Goal: Task Accomplishment & Management: Complete application form

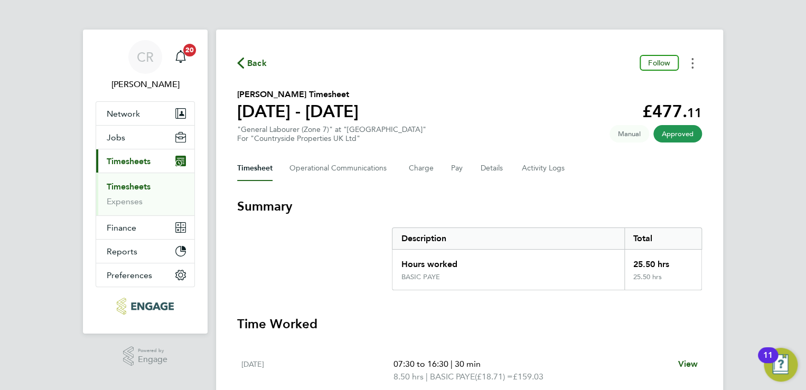
click at [695, 68] on button "Timesheets Menu" at bounding box center [692, 63] width 19 height 16
click at [651, 80] on link "Download timesheet" at bounding box center [638, 86] width 127 height 21
click at [694, 64] on button "Timesheets Menu" at bounding box center [692, 63] width 19 height 16
click at [633, 90] on link "Download timesheet" at bounding box center [638, 86] width 127 height 21
click at [695, 61] on button "Timesheets Menu" at bounding box center [692, 63] width 19 height 16
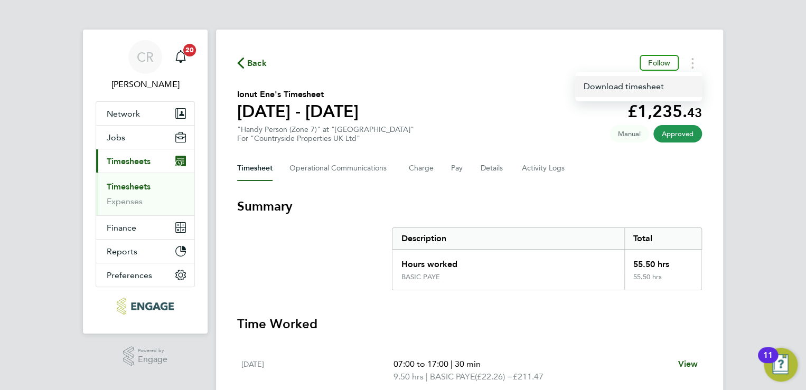
click at [656, 82] on link "Download timesheet" at bounding box center [638, 86] width 127 height 21
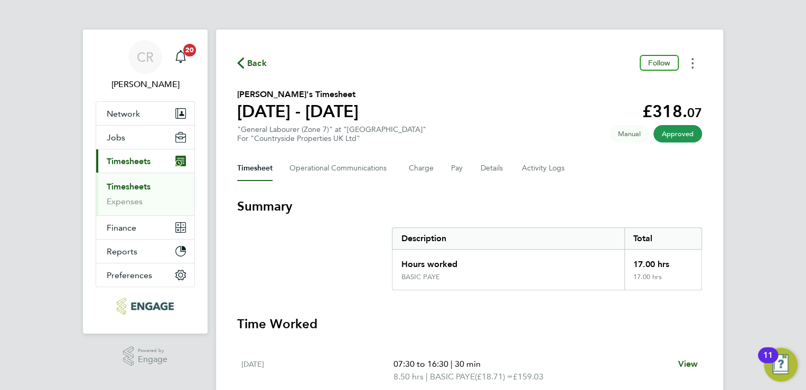
click at [691, 65] on button "Timesheets Menu" at bounding box center [692, 63] width 19 height 16
click at [648, 82] on link "Download timesheet" at bounding box center [638, 86] width 127 height 21
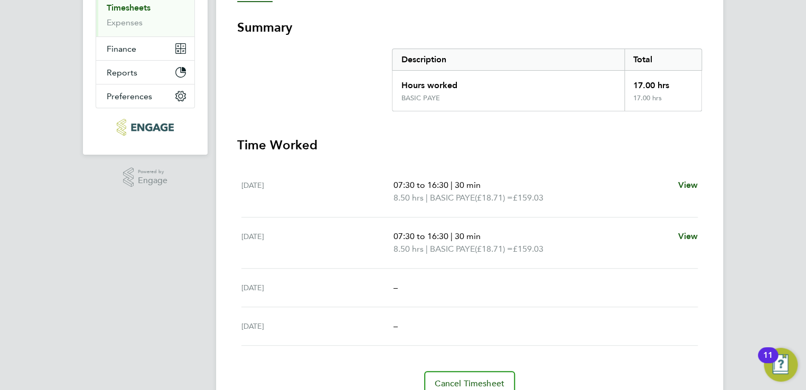
scroll to position [44, 0]
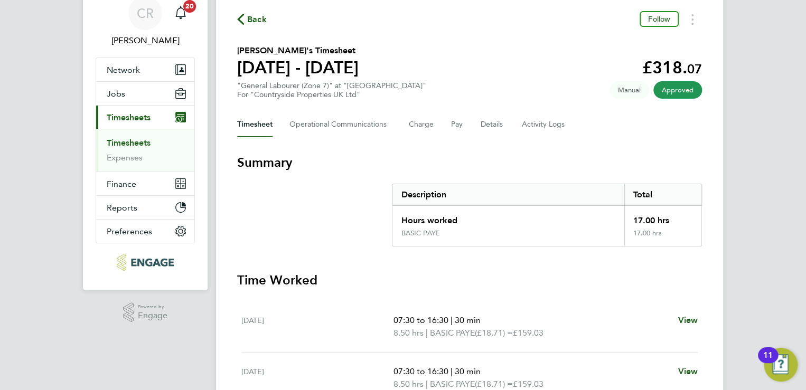
click at [474, 118] on div "Timesheet Operational Communications Charge Pay Details Activity Logs" at bounding box center [469, 124] width 465 height 25
click at [488, 126] on button "Details" at bounding box center [493, 124] width 24 height 25
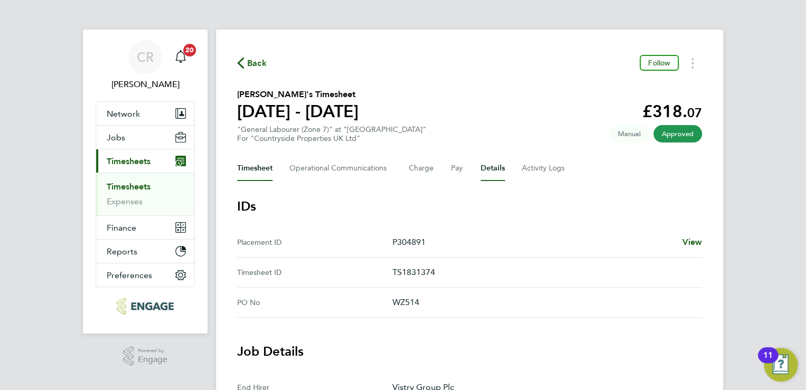
click at [255, 176] on button "Timesheet" at bounding box center [254, 168] width 35 height 25
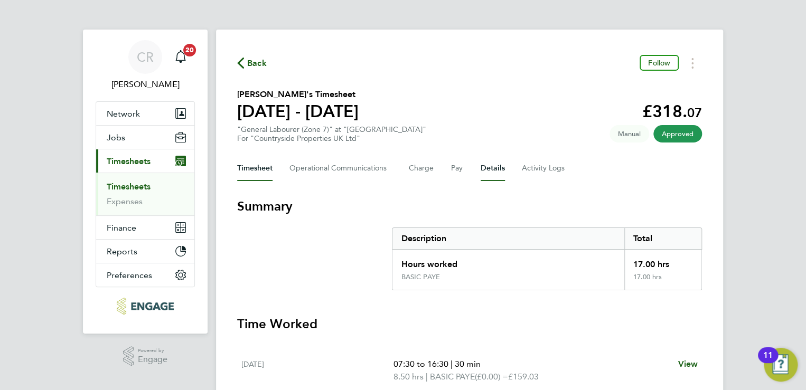
click at [482, 163] on button "Details" at bounding box center [493, 168] width 24 height 25
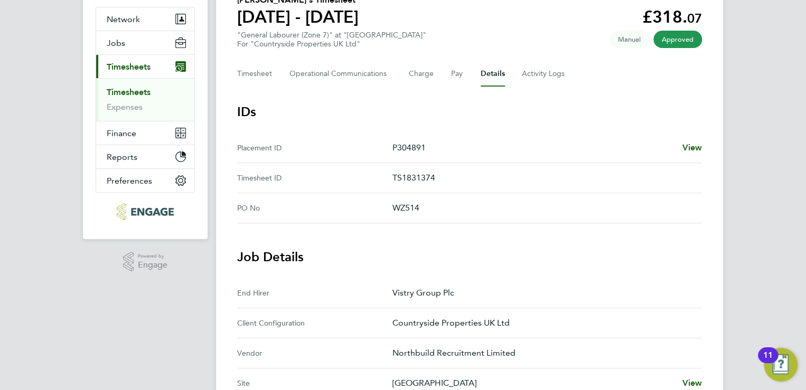
scroll to position [80, 0]
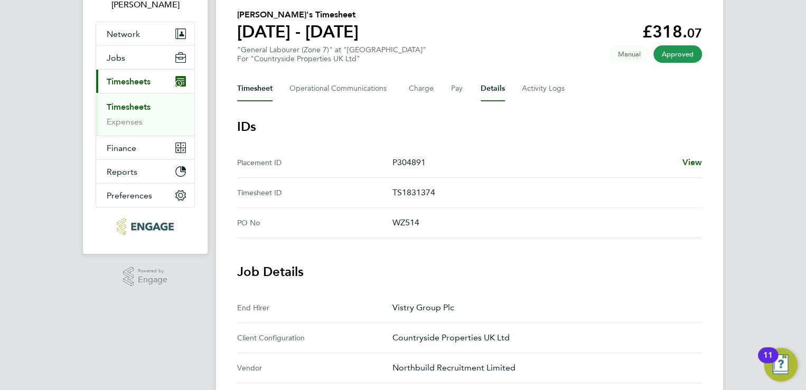
click at [266, 93] on button "Timesheet" at bounding box center [254, 88] width 35 height 25
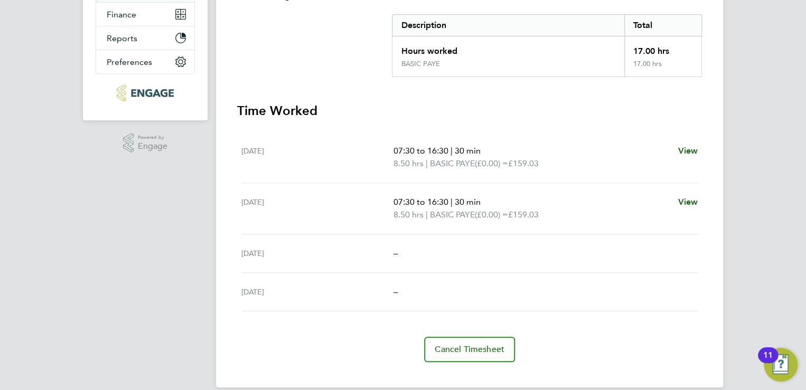
scroll to position [226, 0]
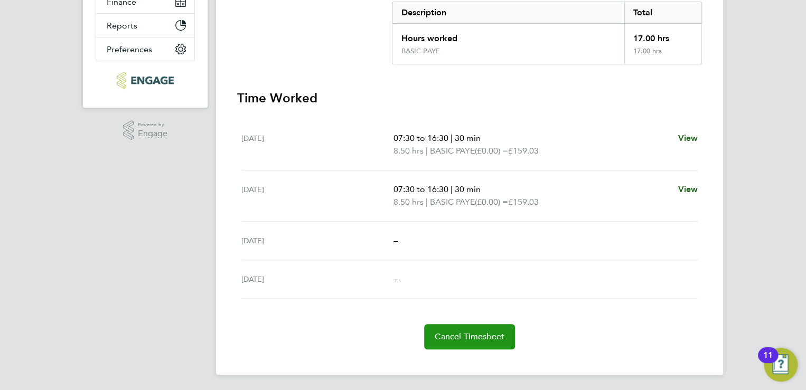
click at [462, 329] on button "Cancel Timesheet" at bounding box center [469, 336] width 91 height 25
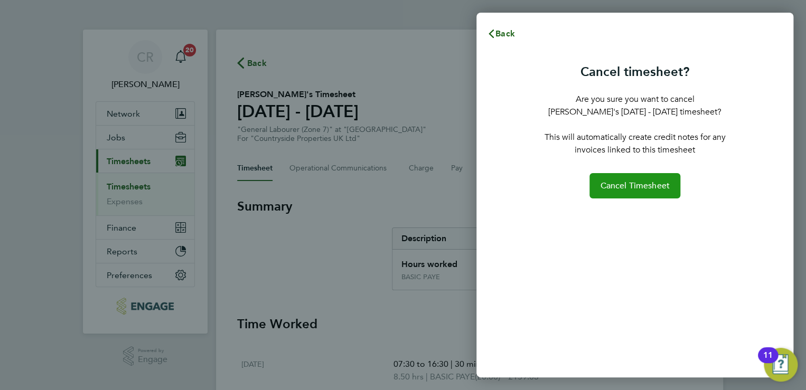
click at [618, 181] on span "Cancel Timesheet" at bounding box center [635, 186] width 70 height 11
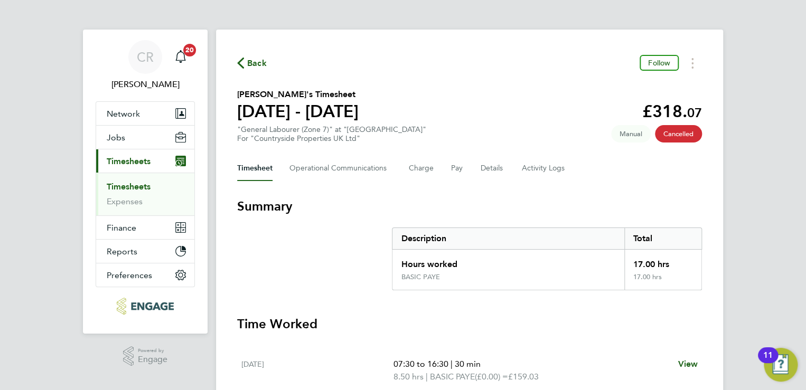
click at [124, 185] on link "Timesheets" at bounding box center [129, 187] width 44 height 10
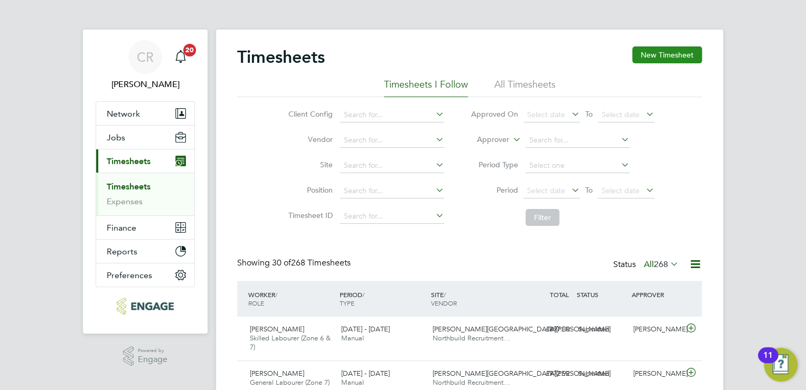
click at [660, 57] on button "New Timesheet" at bounding box center [667, 54] width 70 height 17
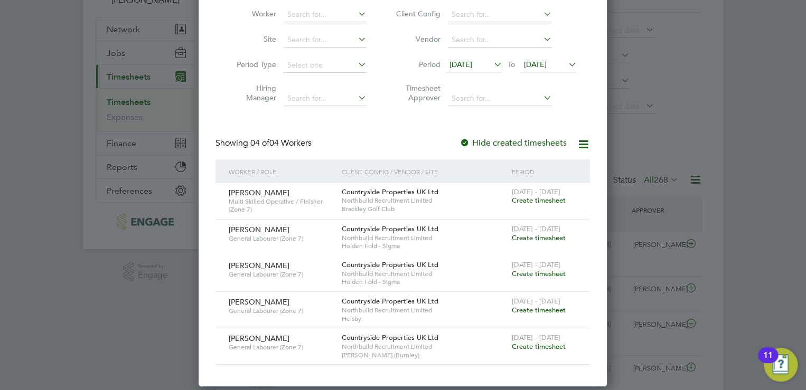
click at [472, 67] on span "16 Sep 2025" at bounding box center [460, 65] width 23 height 10
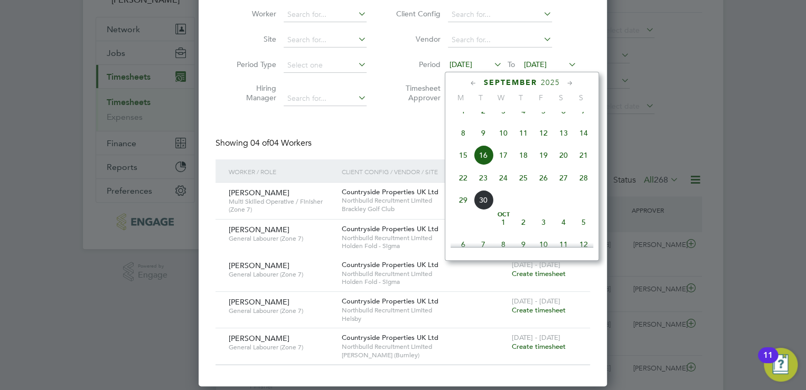
click at [465, 188] on span "22" at bounding box center [463, 178] width 20 height 20
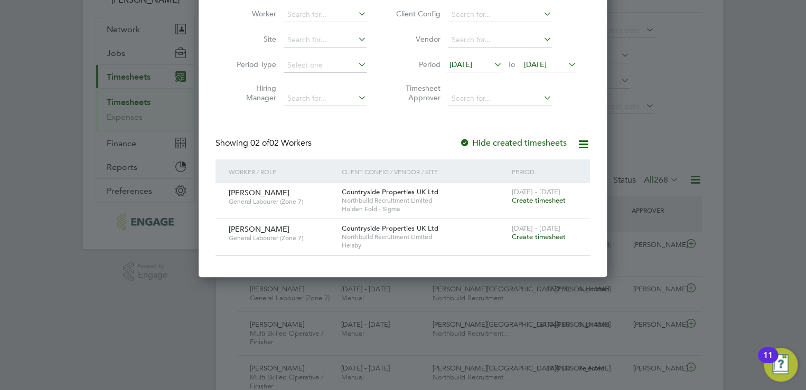
click at [537, 65] on span "23 Sep 2025" at bounding box center [535, 65] width 23 height 10
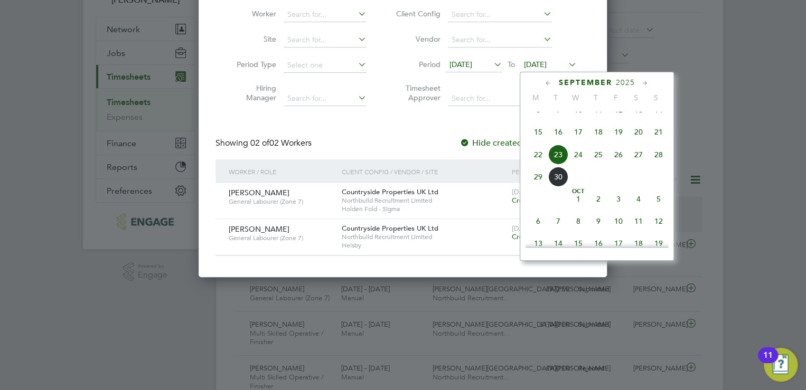
click at [659, 165] on span "28" at bounding box center [658, 155] width 20 height 20
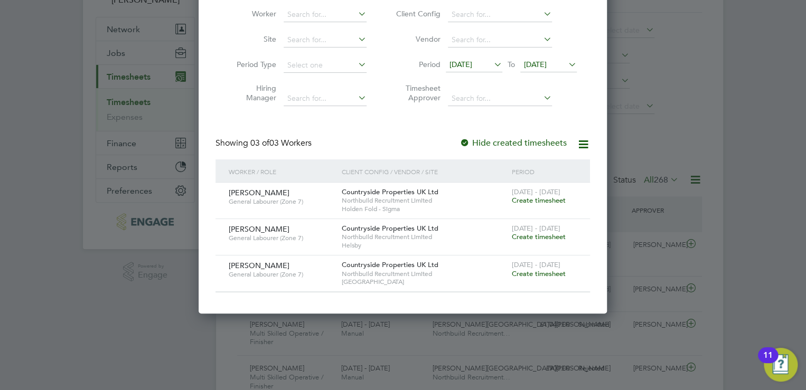
click at [533, 272] on span "Create timesheet" at bounding box center [538, 273] width 54 height 9
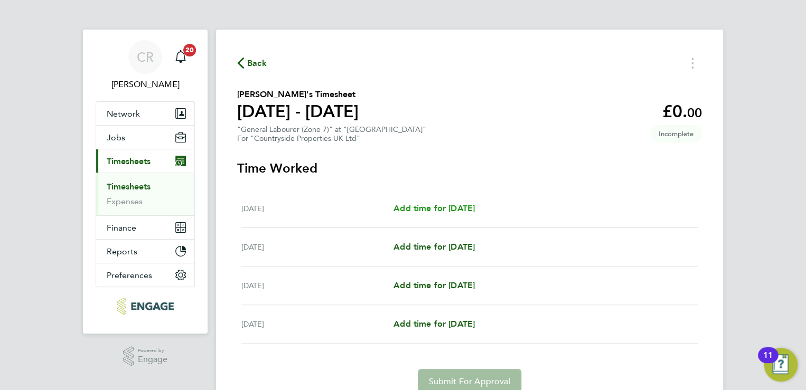
click at [444, 203] on span "Add time for Thu 25 Sep" at bounding box center [433, 208] width 81 height 10
select select "30"
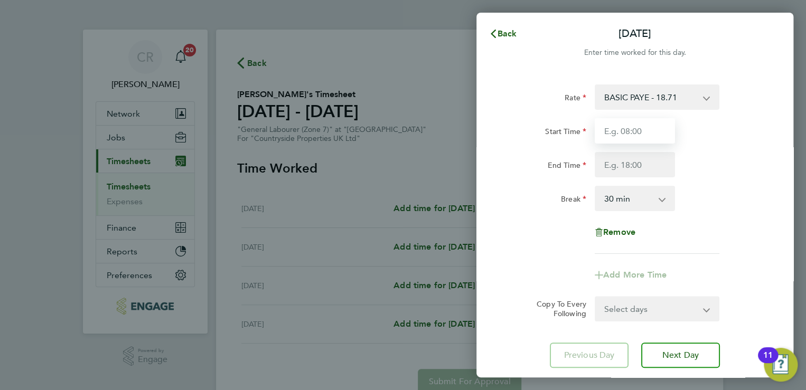
click at [608, 141] on input "Start Time" at bounding box center [635, 130] width 80 height 25
type input "07:30"
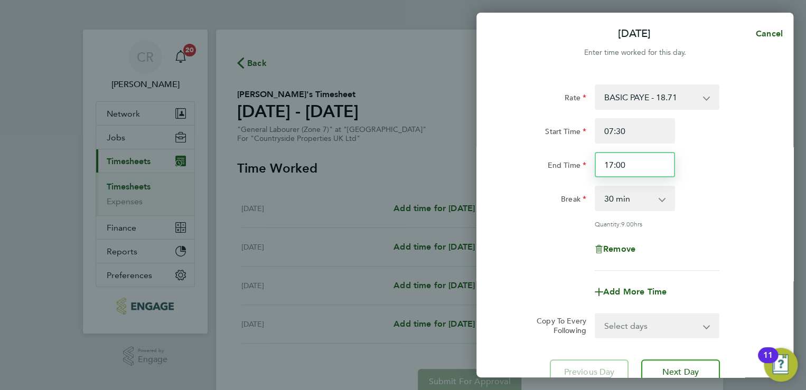
click at [615, 168] on input "17:00" at bounding box center [635, 164] width 80 height 25
click at [694, 163] on div "End Time 16:50" at bounding box center [635, 164] width 266 height 25
click at [648, 159] on input "16:50" at bounding box center [635, 164] width 80 height 25
type input "16:30"
click at [697, 173] on div "End Time 16:30" at bounding box center [635, 164] width 266 height 25
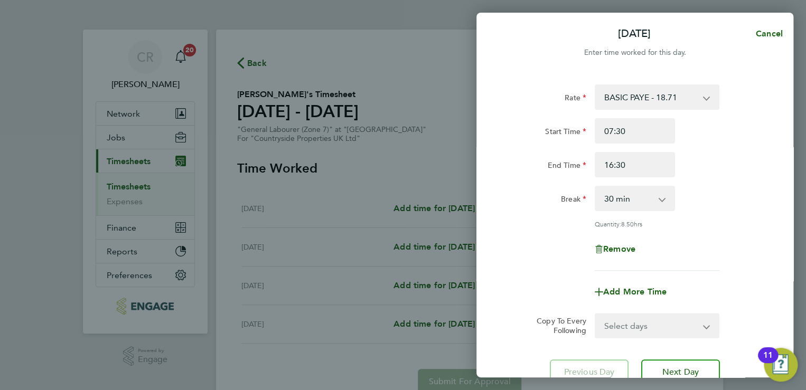
click at [655, 325] on select "Select days Day Weekend (Sat-Sun) Friday Saturday Sunday" at bounding box center [651, 325] width 111 height 23
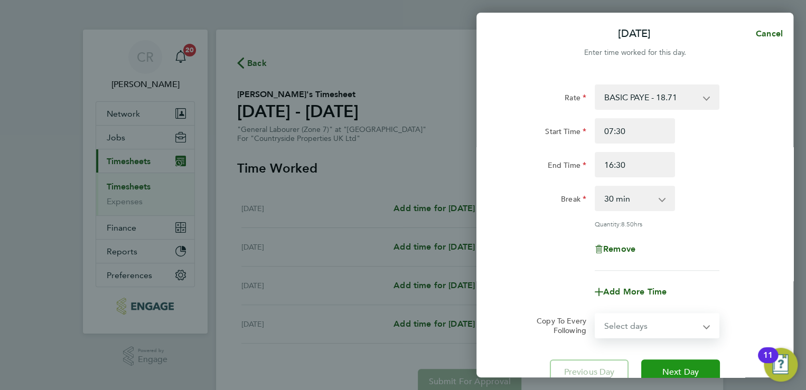
click at [666, 363] on button "Next Day" at bounding box center [680, 372] width 79 height 25
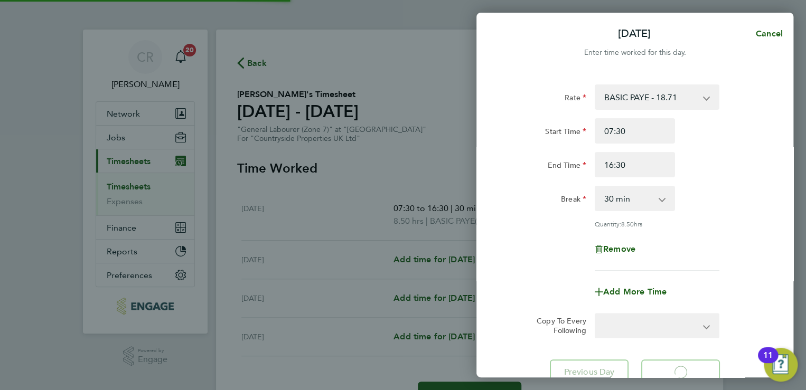
select select "30"
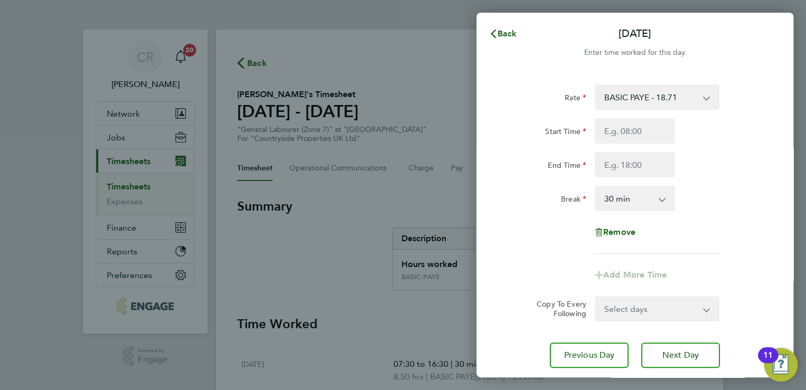
click at [619, 116] on div "Rate BASIC PAYE - 18.71 Start Time End Time Break 0 min 15 min 30 min 45 min 60…" at bounding box center [635, 169] width 258 height 170
click at [618, 134] on input "Start Time" at bounding box center [635, 130] width 80 height 25
type input "07:30"
type input "16:30"
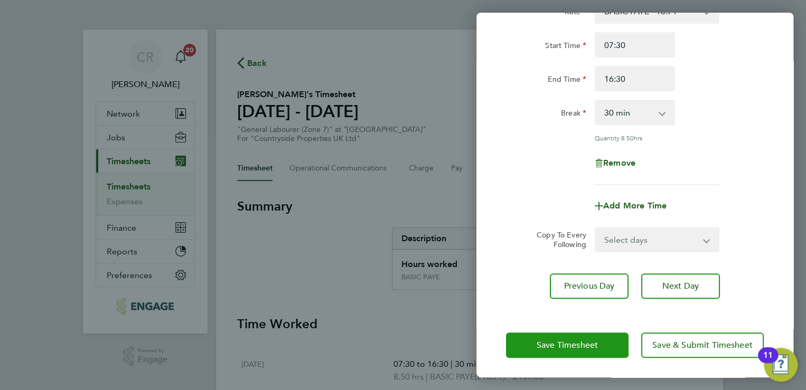
click at [596, 334] on button "Save Timesheet" at bounding box center [567, 345] width 123 height 25
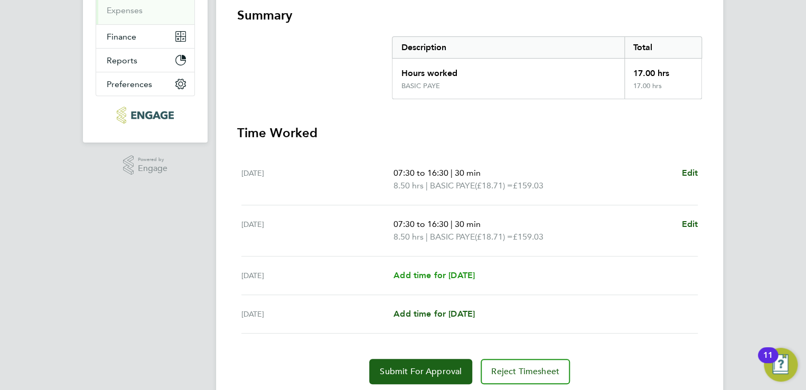
click at [448, 276] on span "Add time for Sat 27 Sep" at bounding box center [433, 275] width 81 height 10
select select "30"
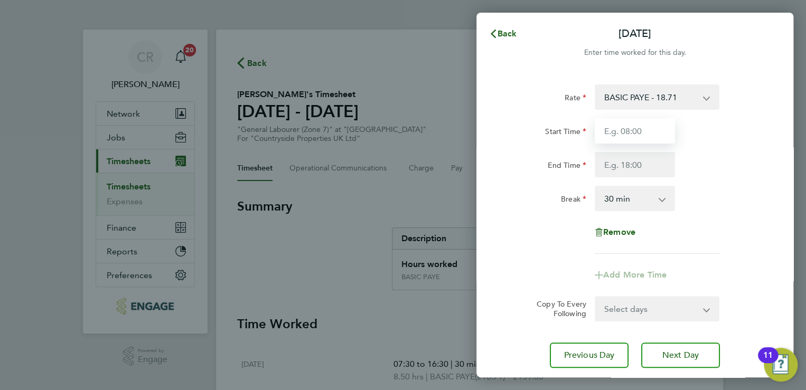
click at [625, 129] on input "Start Time" at bounding box center [635, 130] width 80 height 25
type input "07:30"
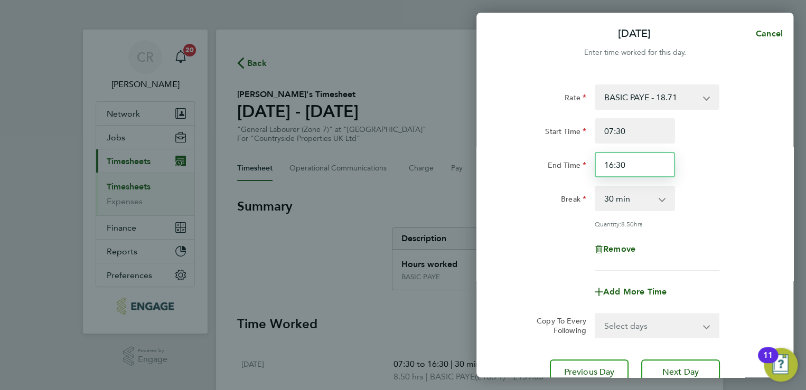
click at [614, 166] on input "16:30" at bounding box center [635, 164] width 80 height 25
type input "15:00"
click at [715, 176] on div "End Time 15:00" at bounding box center [635, 164] width 266 height 25
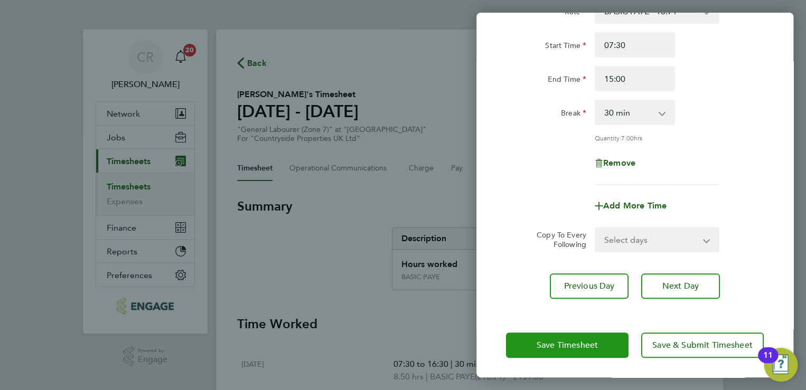
click at [561, 345] on span "Save Timesheet" at bounding box center [567, 345] width 61 height 11
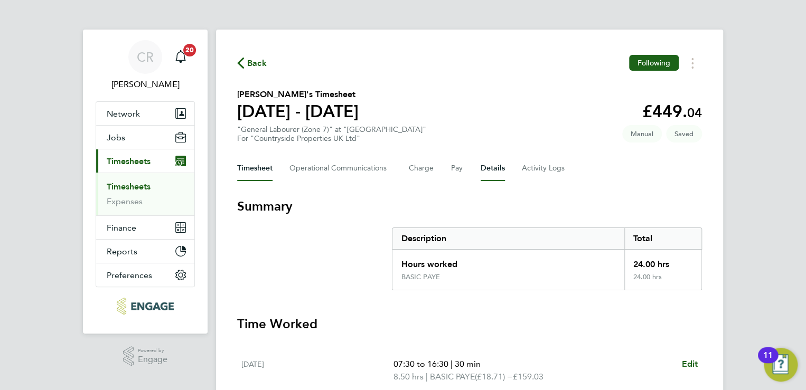
click at [490, 174] on button "Details" at bounding box center [493, 168] width 24 height 25
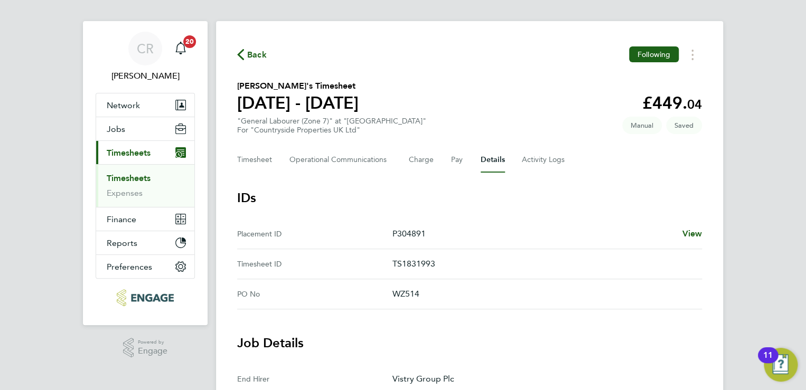
scroll to position [7, 0]
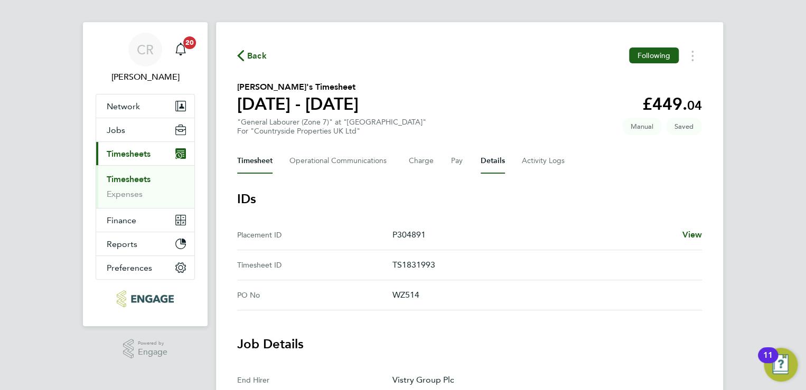
click at [252, 161] on button "Timesheet" at bounding box center [254, 160] width 35 height 25
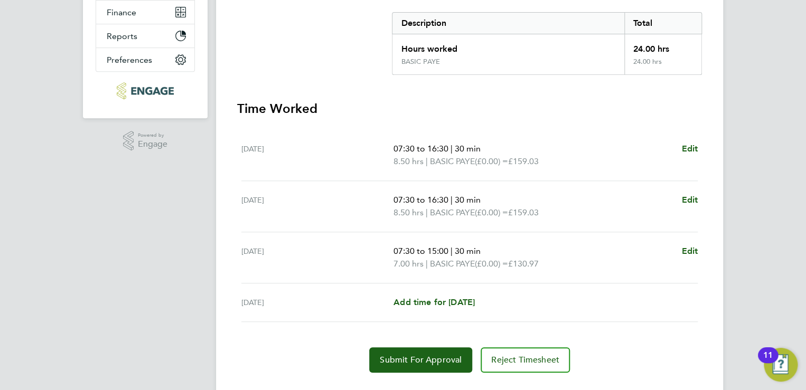
scroll to position [239, 0]
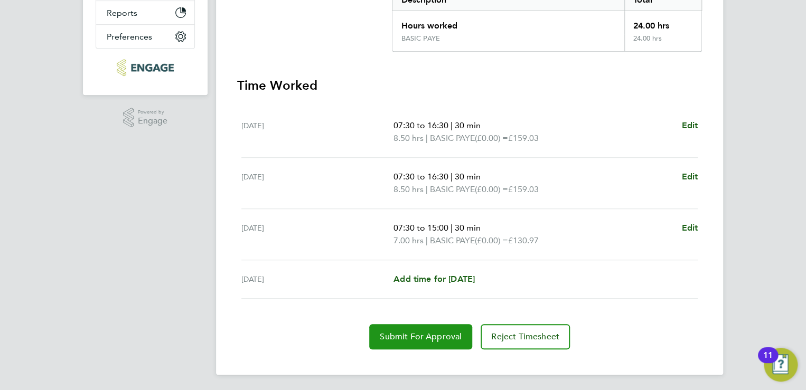
click at [425, 333] on span "Submit For Approval" at bounding box center [421, 337] width 82 height 11
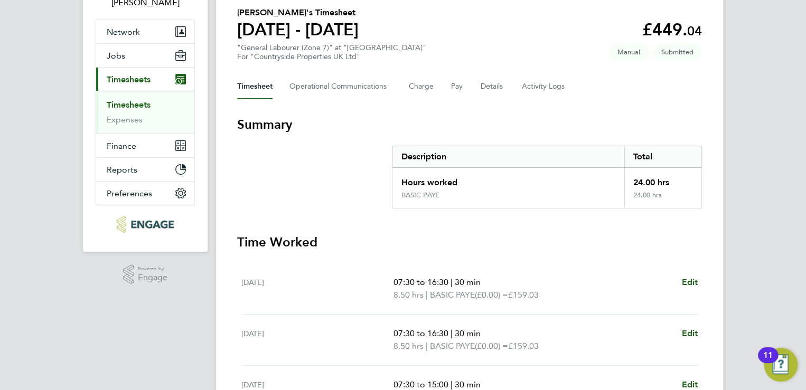
scroll to position [72, 0]
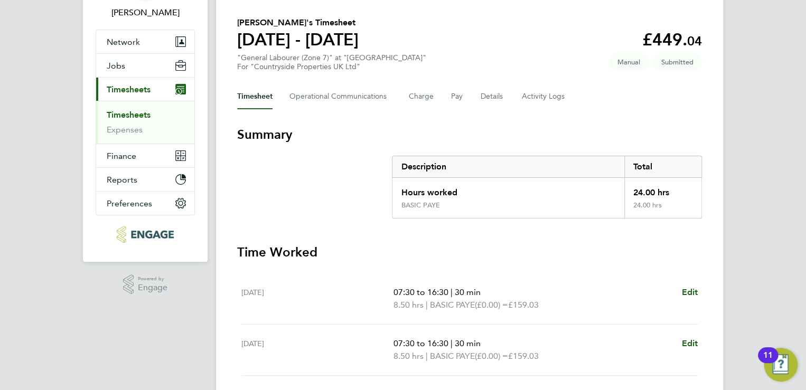
click at [133, 86] on span "Timesheets" at bounding box center [129, 89] width 44 height 10
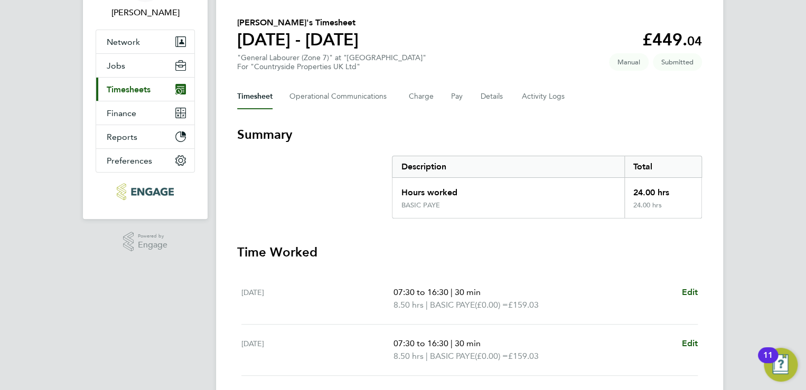
click at [133, 91] on span "Timesheets" at bounding box center [129, 89] width 44 height 10
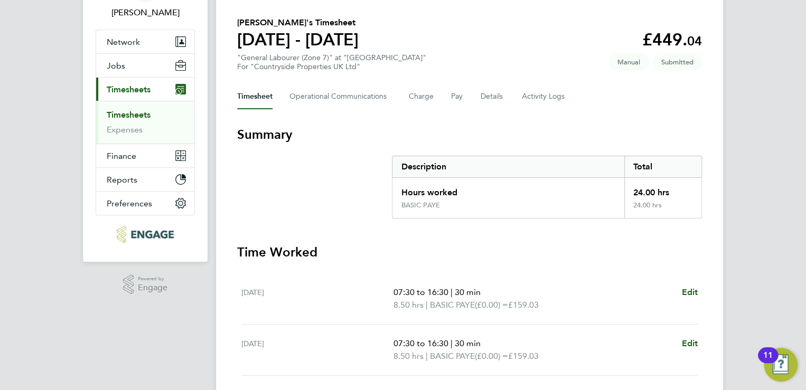
click at [133, 112] on link "Timesheets" at bounding box center [129, 115] width 44 height 10
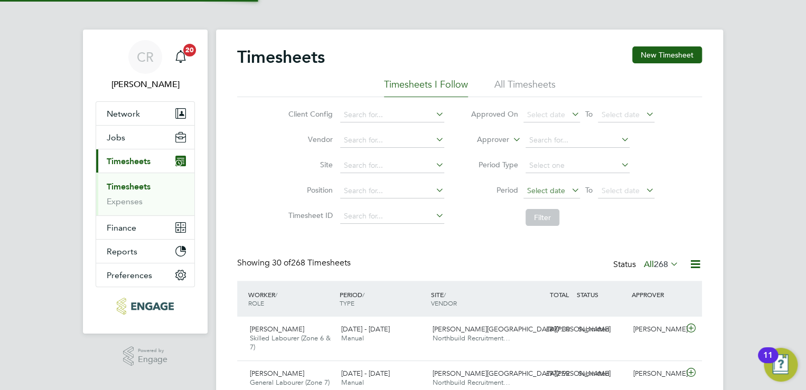
scroll to position [5, 5]
click at [644, 262] on label "All 268" at bounding box center [661, 264] width 35 height 11
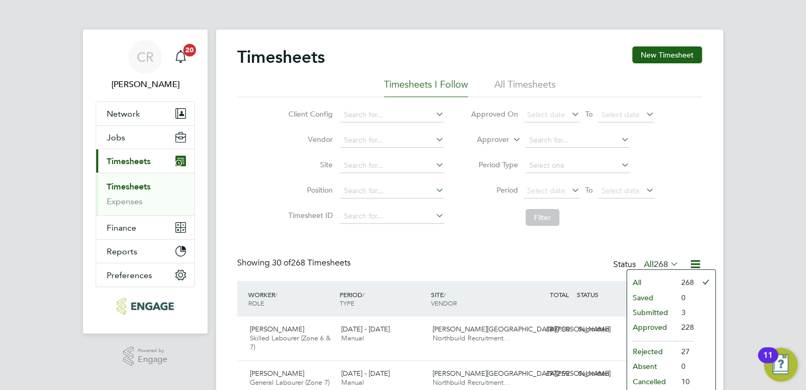
click at [648, 310] on li "Submitted" at bounding box center [651, 312] width 49 height 15
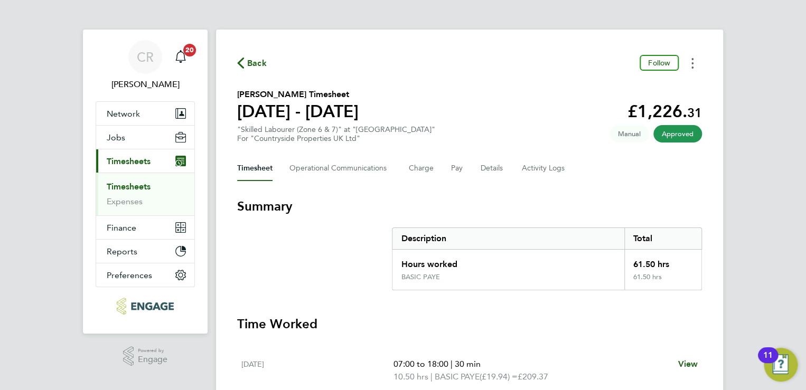
click at [696, 70] on button "Timesheets Menu" at bounding box center [692, 63] width 19 height 16
click at [638, 83] on link "Download timesheet" at bounding box center [638, 86] width 127 height 21
click at [695, 65] on button "Timesheets Menu" at bounding box center [692, 63] width 19 height 16
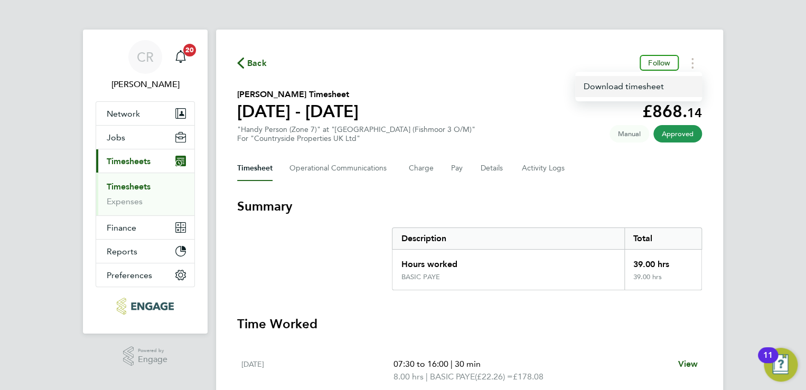
click at [624, 86] on link "Download timesheet" at bounding box center [638, 86] width 127 height 21
click at [691, 64] on icon "Timesheets Menu" at bounding box center [692, 63] width 2 height 11
click at [629, 84] on link "Download timesheet" at bounding box center [638, 86] width 127 height 21
click at [689, 64] on button "Timesheets Menu" at bounding box center [692, 63] width 19 height 16
click at [623, 88] on link "Download timesheet" at bounding box center [638, 86] width 127 height 21
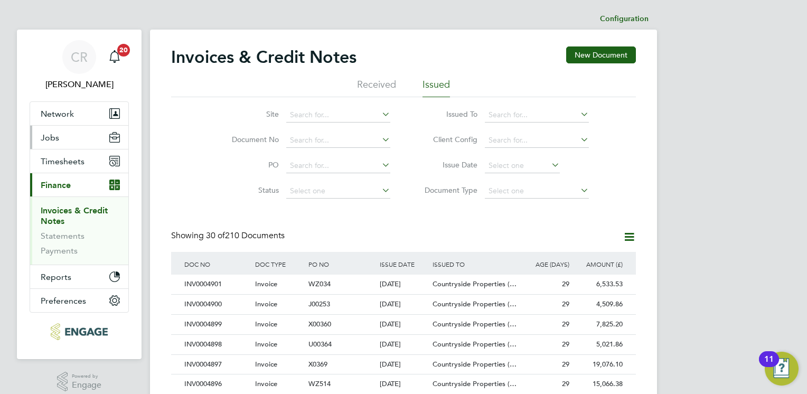
click at [58, 141] on span "Jobs" at bounding box center [50, 138] width 18 height 10
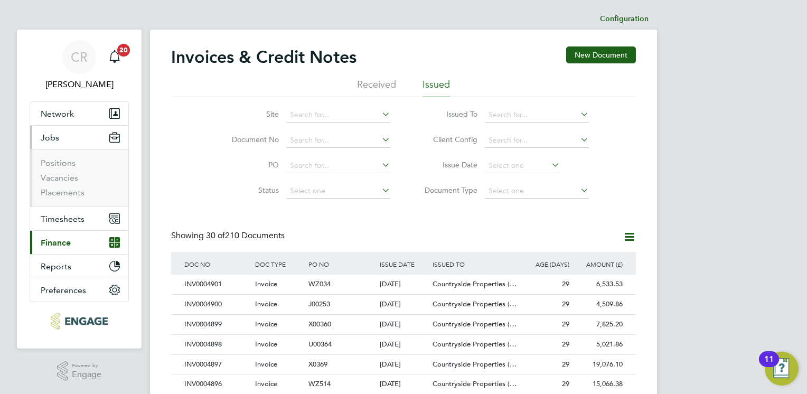
click at [68, 183] on li "Vacancies" at bounding box center [80, 180] width 79 height 15
click at [67, 176] on link "Vacancies" at bounding box center [59, 178] width 37 height 10
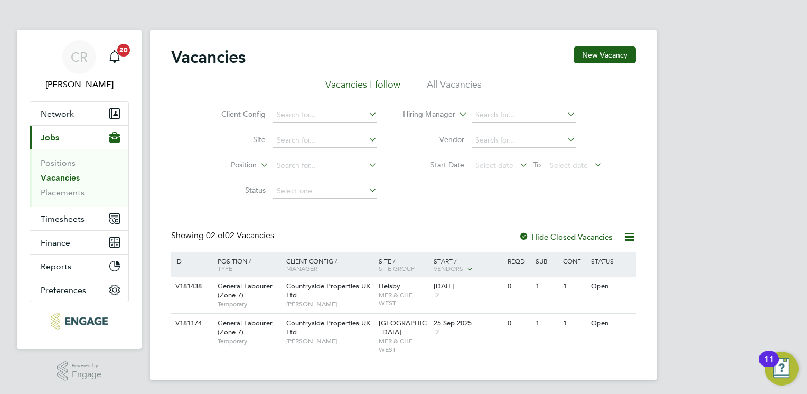
click at [634, 77] on div "Vacancies New Vacancy" at bounding box center [403, 62] width 465 height 32
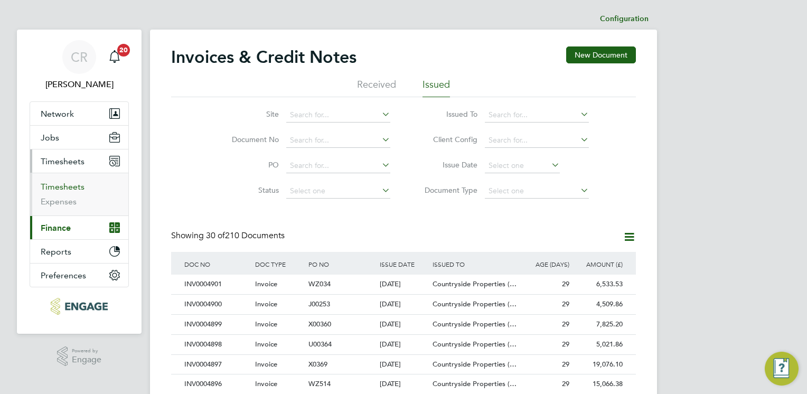
click at [71, 186] on link "Timesheets" at bounding box center [63, 187] width 44 height 10
